Goal: Task Accomplishment & Management: Complete application form

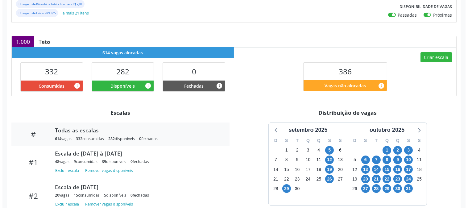
scroll to position [103, 0]
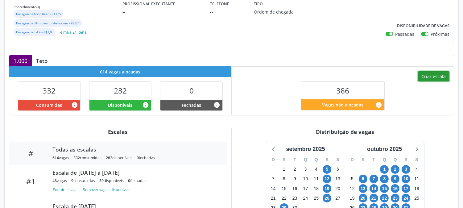
click at [427, 77] on button "Criar escala" at bounding box center [433, 76] width 31 height 10
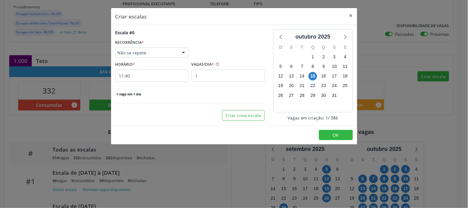
select select "9"
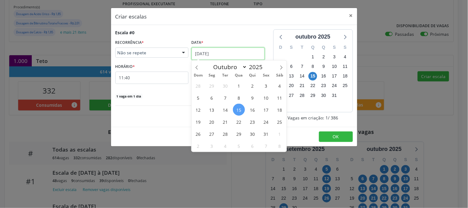
click at [198, 54] on input "[DATE]" at bounding box center [228, 54] width 73 height 12
click at [212, 121] on span "20" at bounding box center [212, 122] width 12 height 12
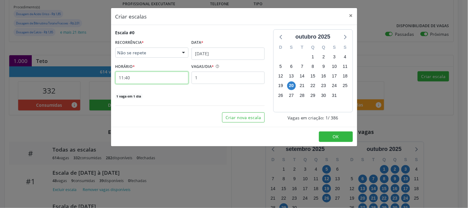
click at [131, 81] on input "11:40" at bounding box center [151, 78] width 73 height 12
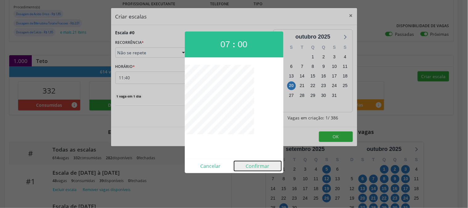
click at [263, 167] on button "Confirmar" at bounding box center [257, 166] width 47 height 10
type input "07:00"
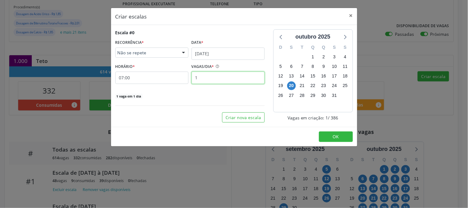
click at [203, 80] on input "1" at bounding box center [228, 78] width 73 height 12
type input "2"
type input "12"
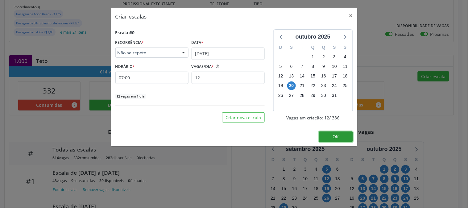
click at [344, 136] on button "OK" at bounding box center [336, 137] width 34 height 10
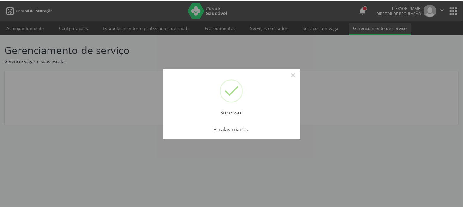
scroll to position [0, 0]
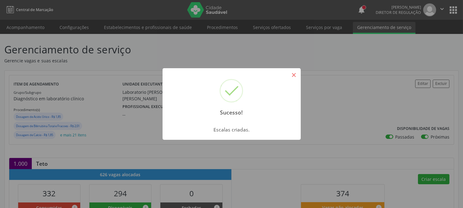
click at [289, 76] on button "×" at bounding box center [294, 75] width 10 height 10
